Goal: Complete application form

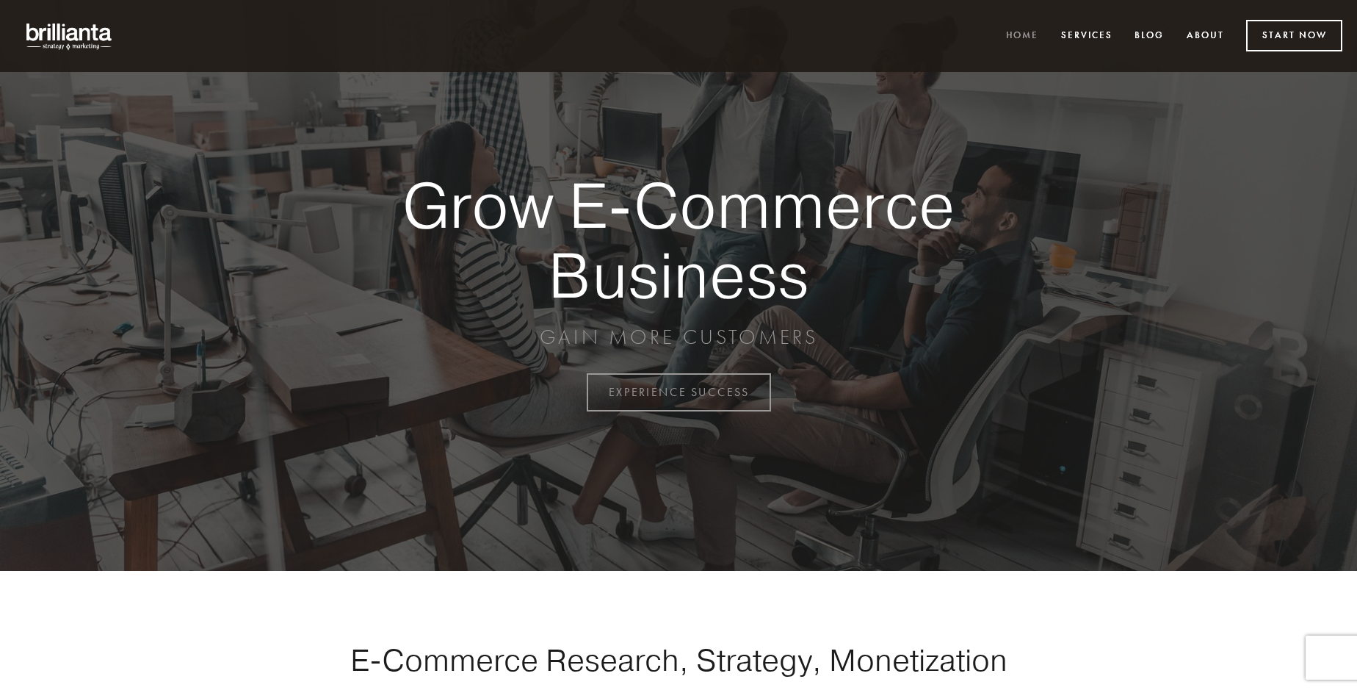
scroll to position [3849, 0]
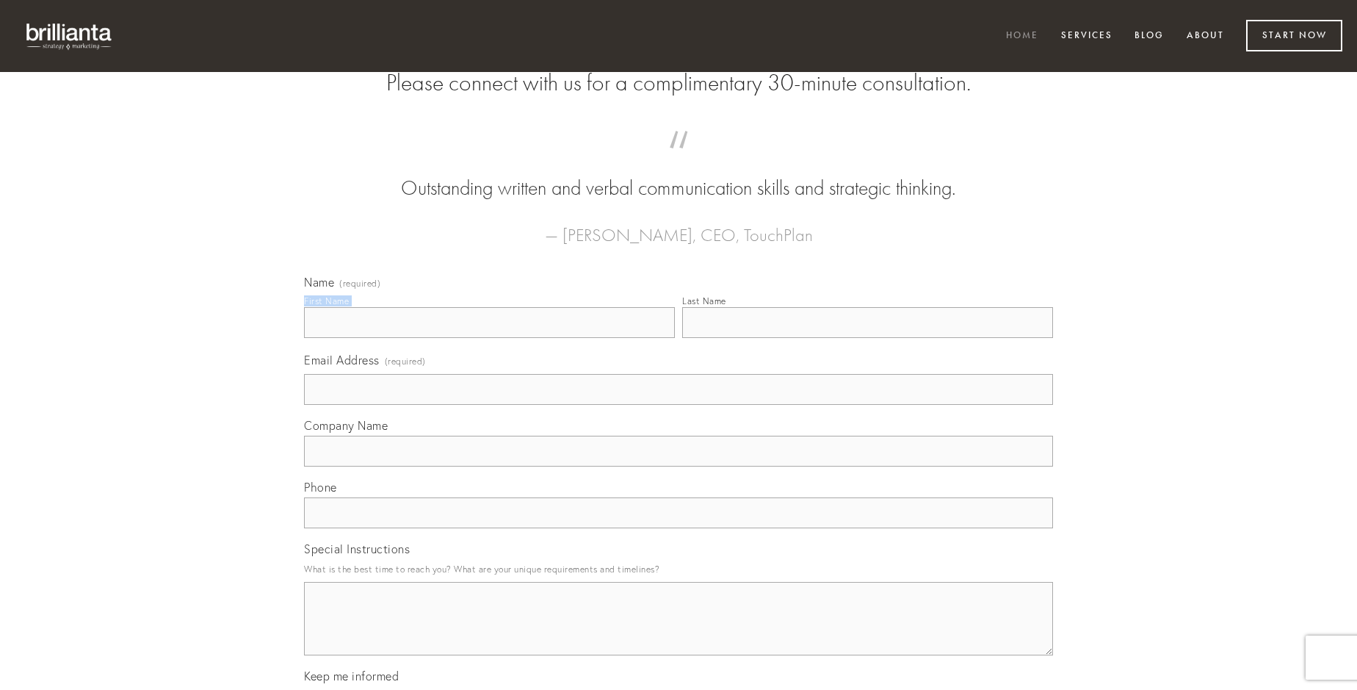
type input "[PERSON_NAME]"
click at [867, 338] on input "Last Name" at bounding box center [867, 322] width 371 height 31
type input "[PERSON_NAME]"
click at [679, 405] on input "Email Address (required)" at bounding box center [678, 389] width 749 height 31
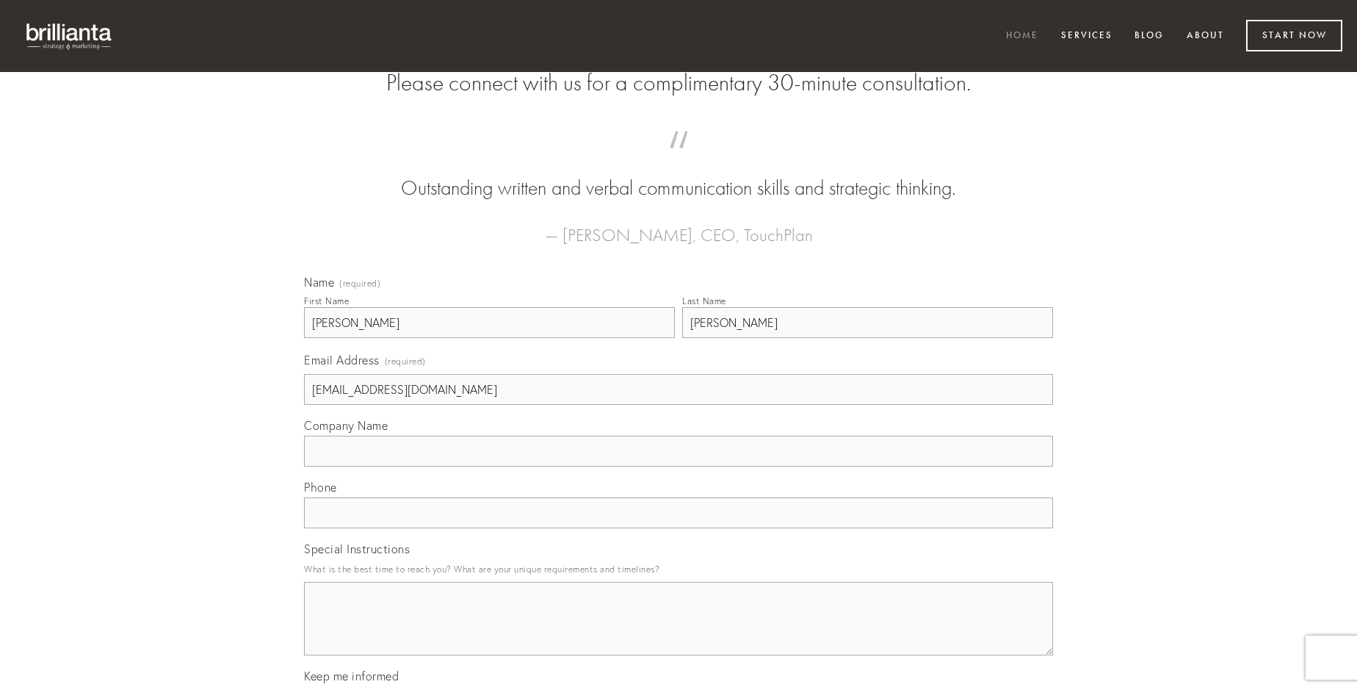
type input "[EMAIL_ADDRESS][DOMAIN_NAME]"
click at [679, 466] on input "Company Name" at bounding box center [678, 450] width 749 height 31
type input "spiculum"
click at [679, 528] on input "text" at bounding box center [678, 512] width 749 height 31
click at [679, 632] on textarea "Special Instructions" at bounding box center [678, 618] width 749 height 73
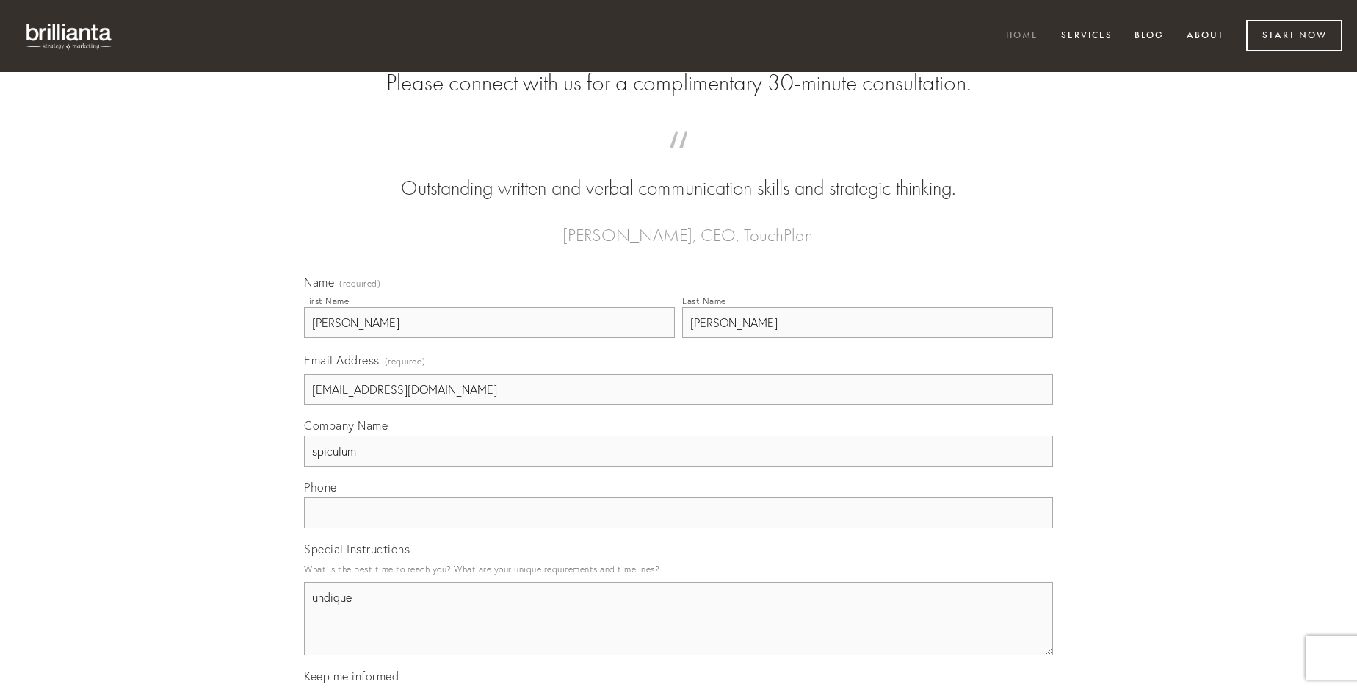
type textarea "undique"
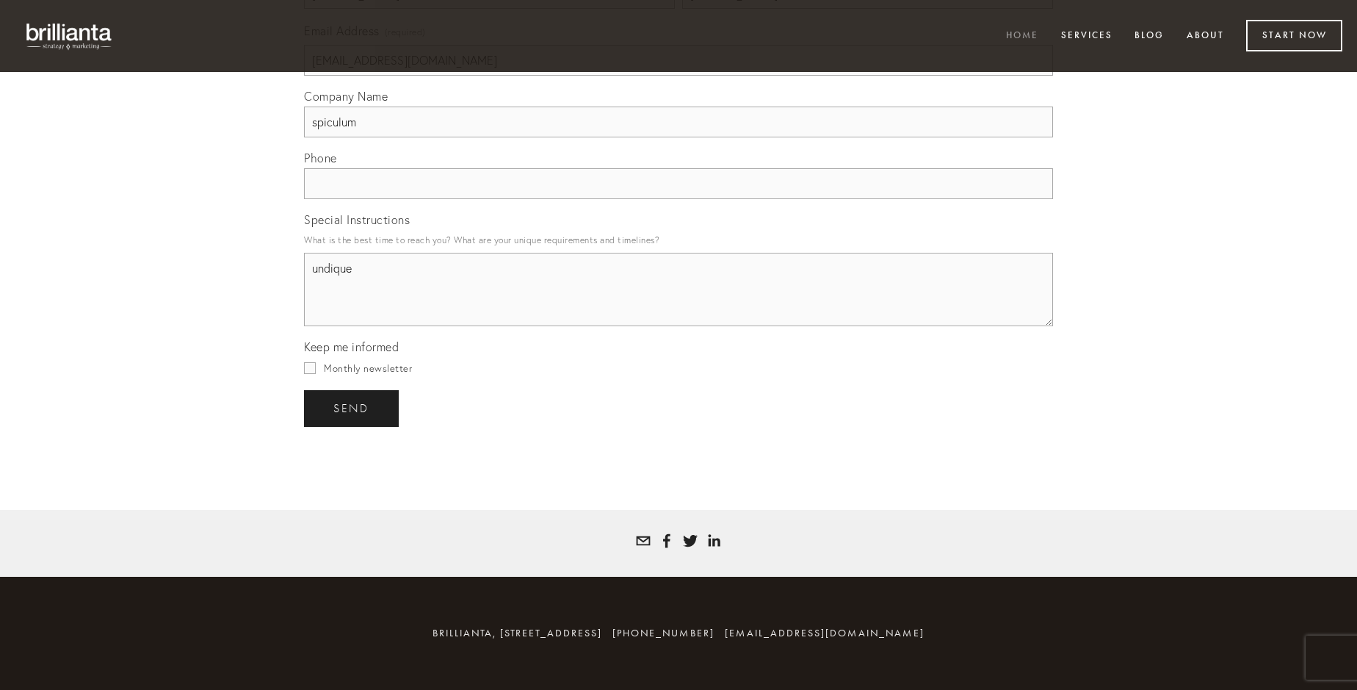
click at [352, 408] on span "send" at bounding box center [351, 408] width 36 height 13
